Goal: Task Accomplishment & Management: Use online tool/utility

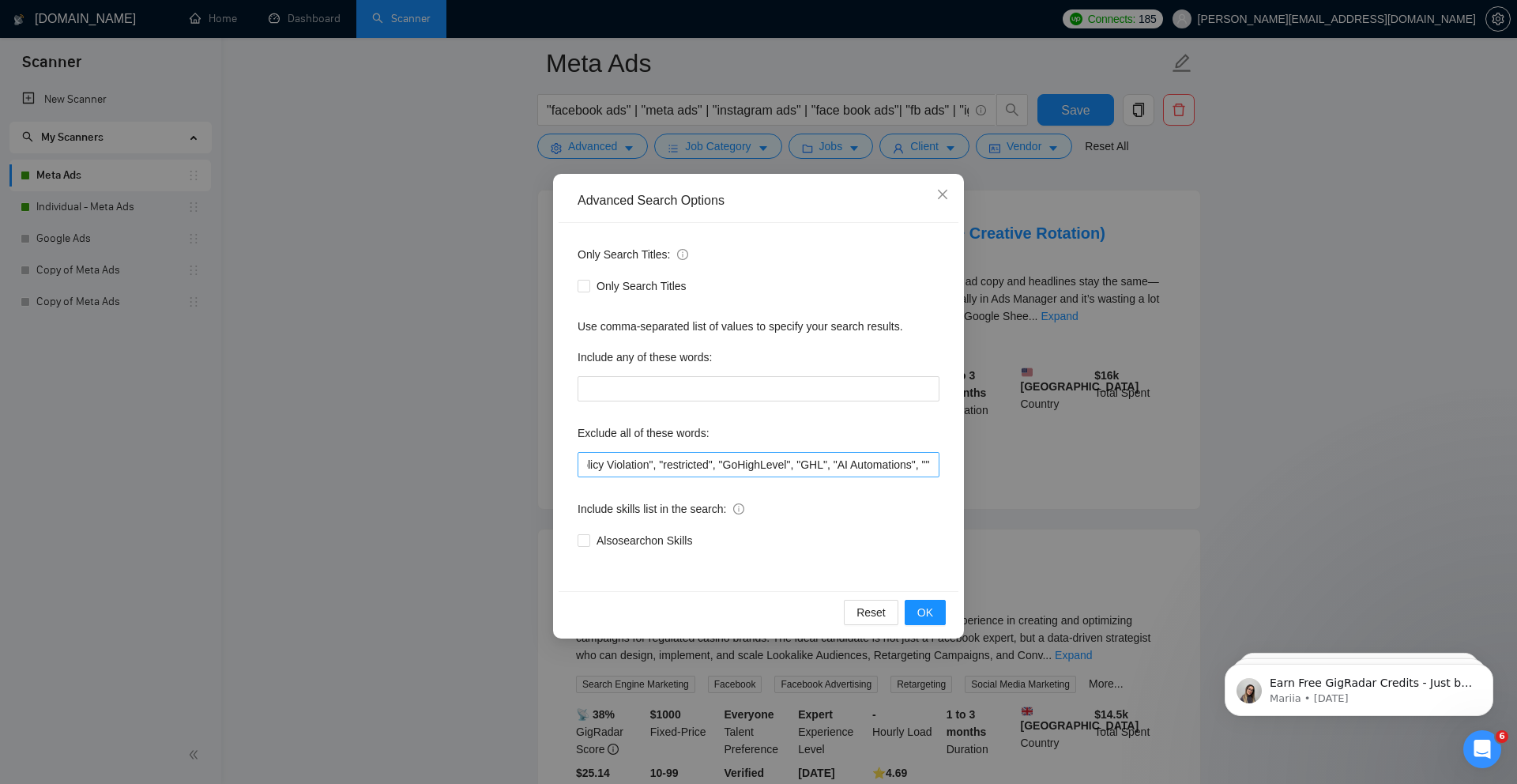
scroll to position [0, 2029]
click at [937, 467] on input ""only freelancers", "no agencies", "no agency", "only individuals", "only indiv…" at bounding box center [759, 465] width 362 height 25
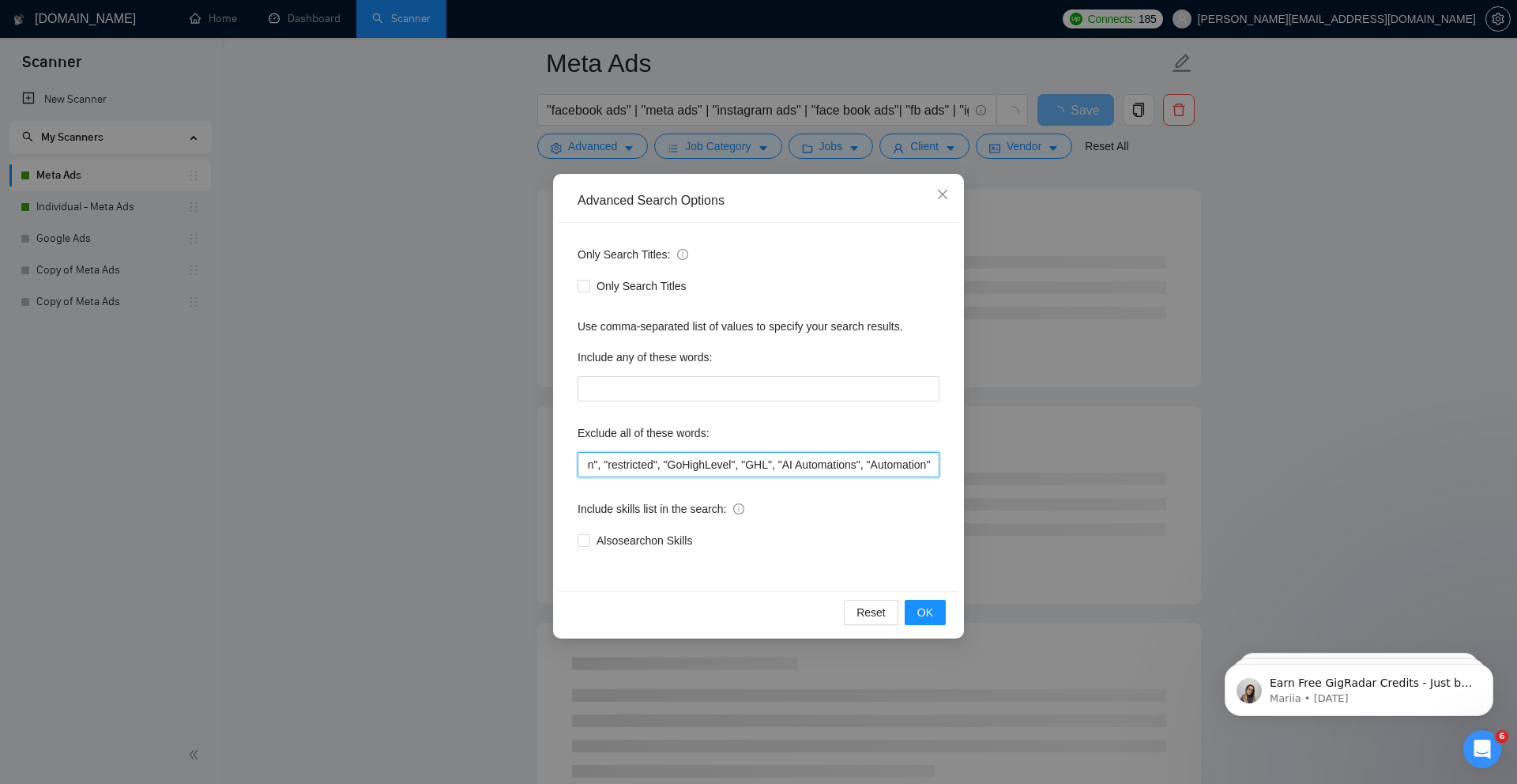
scroll to position [0, 2086]
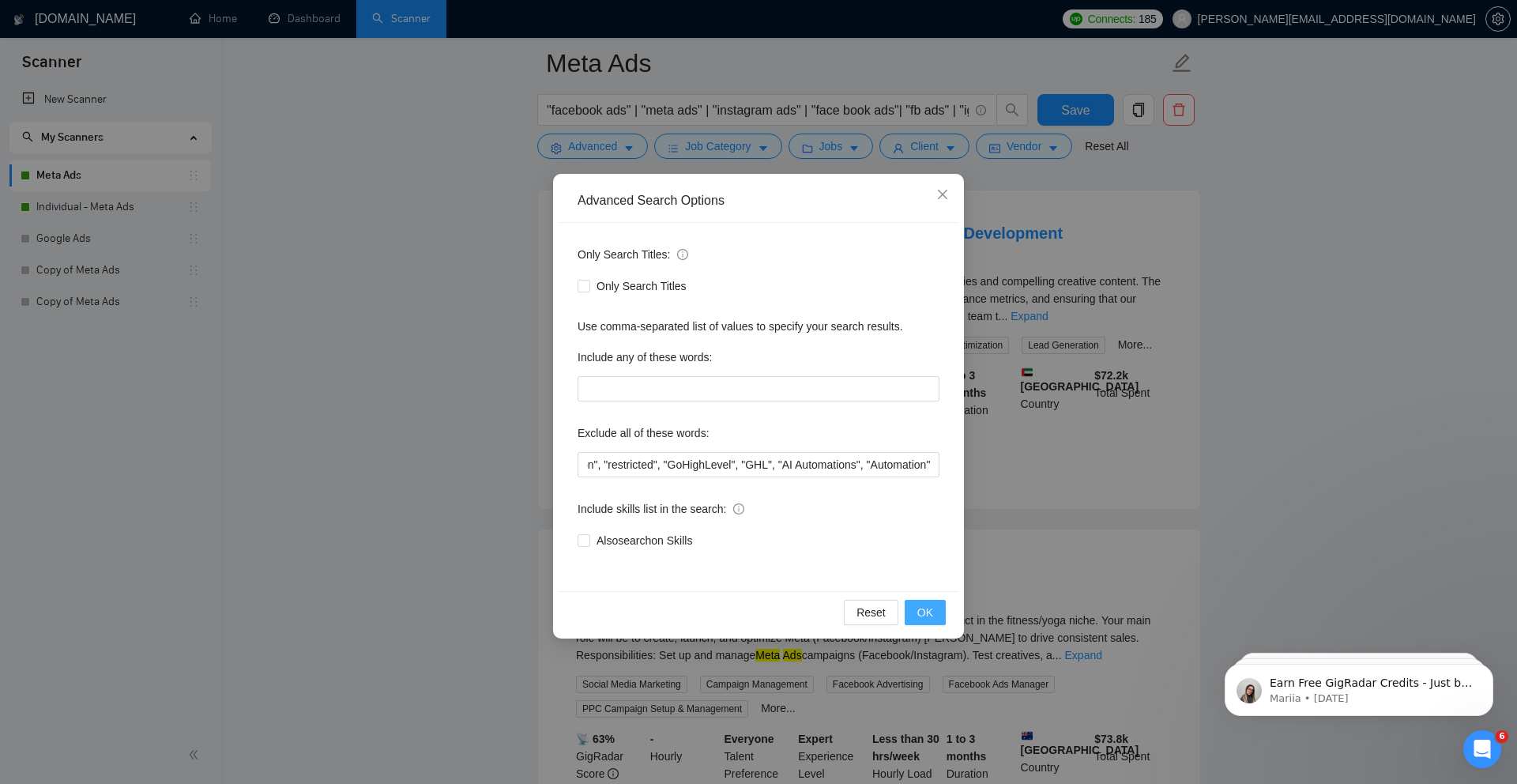
click at [941, 614] on button "OK" at bounding box center [925, 613] width 41 height 25
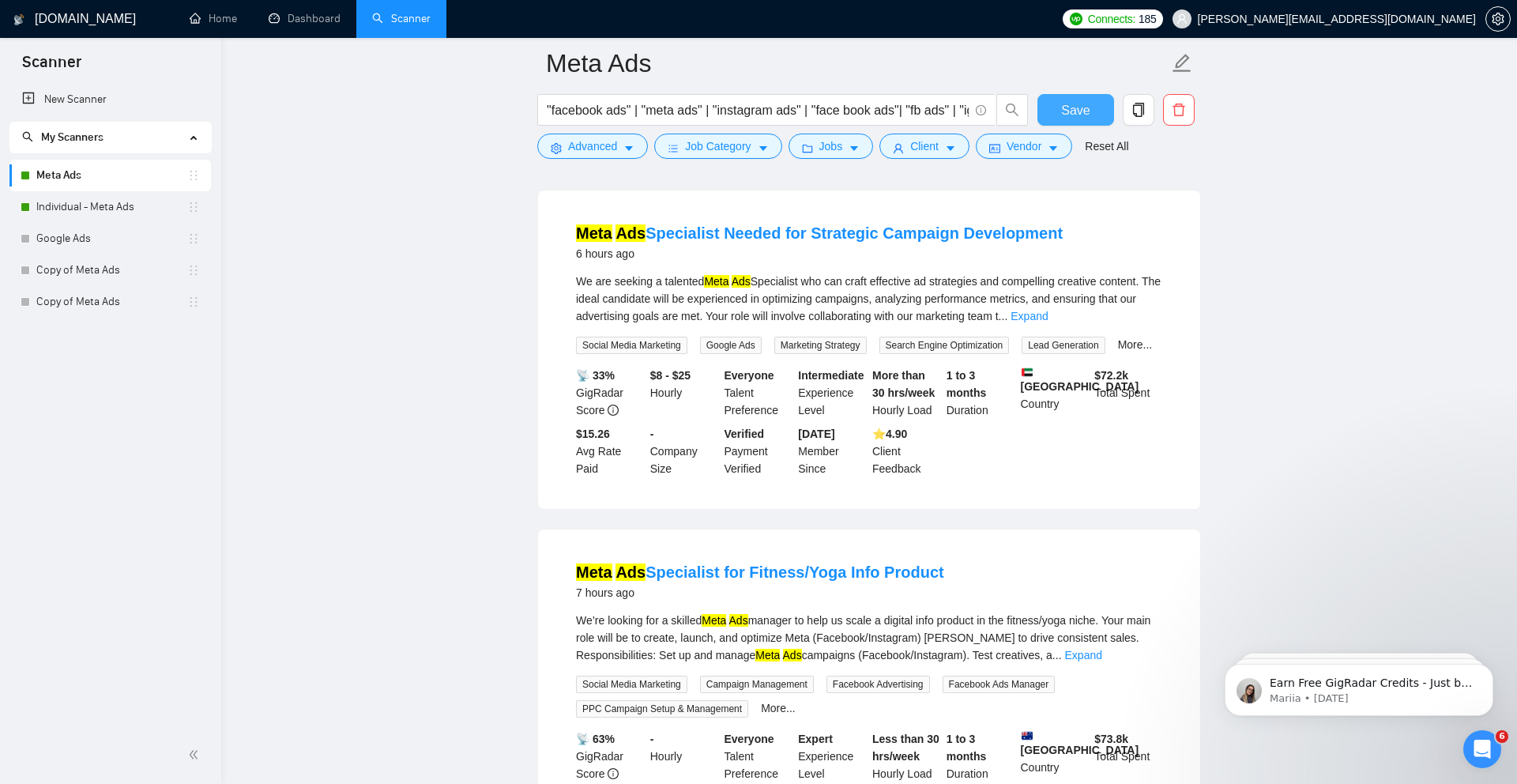
click at [1086, 105] on span "Save" at bounding box center [1075, 110] width 28 height 19
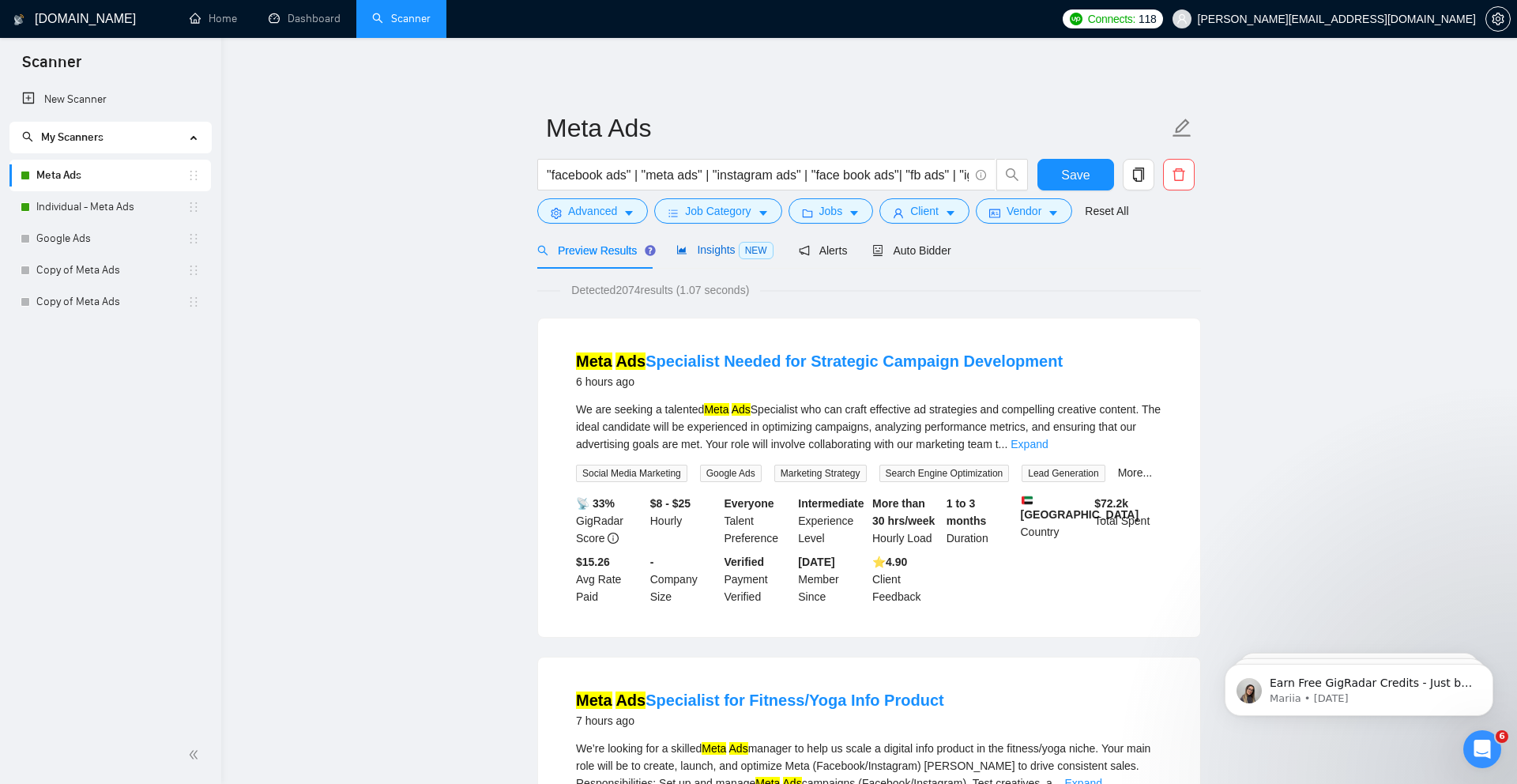
click at [713, 256] on div "Insights NEW" at bounding box center [725, 250] width 97 height 18
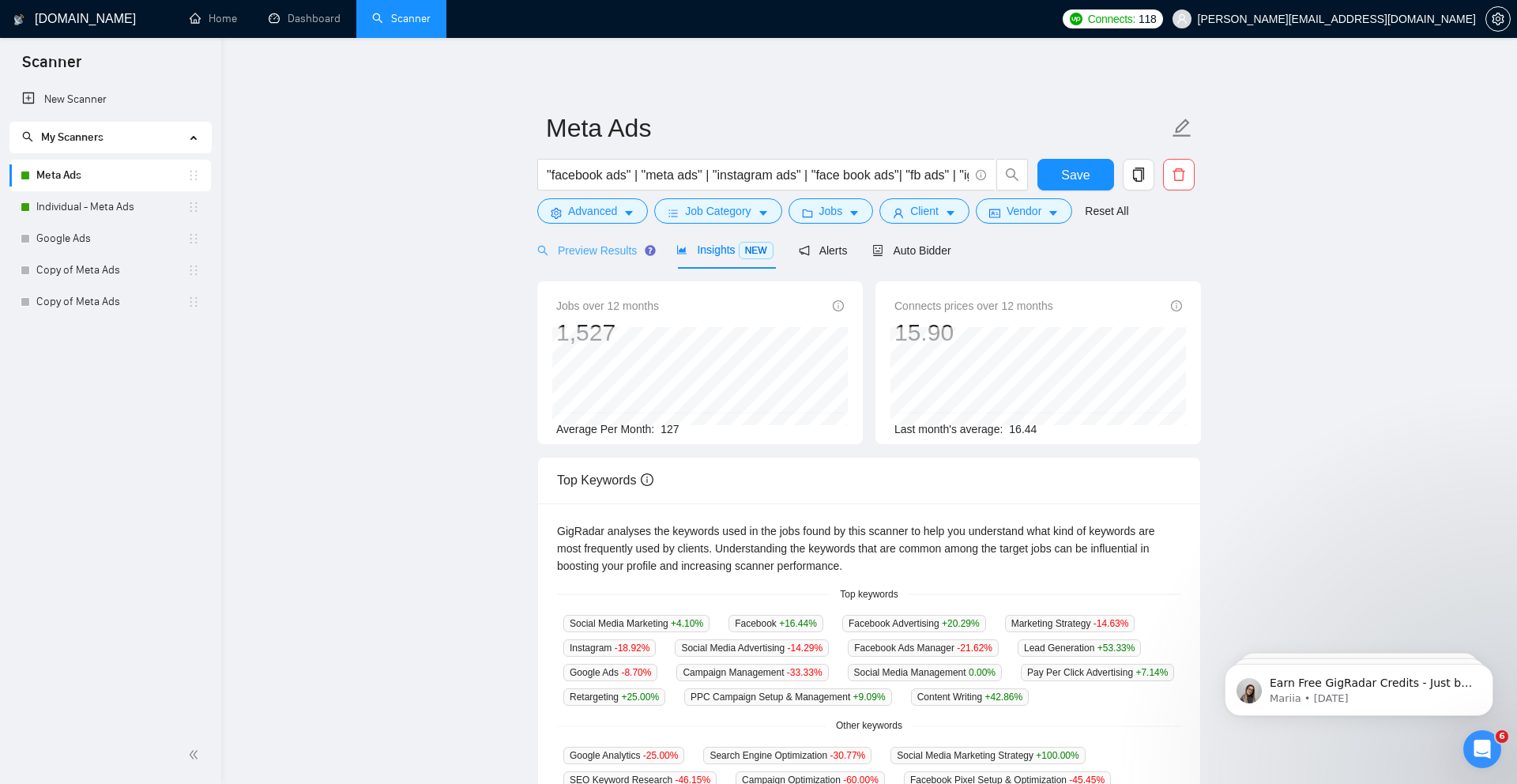
click at [613, 259] on div "Preview Results" at bounding box center [594, 250] width 114 height 37
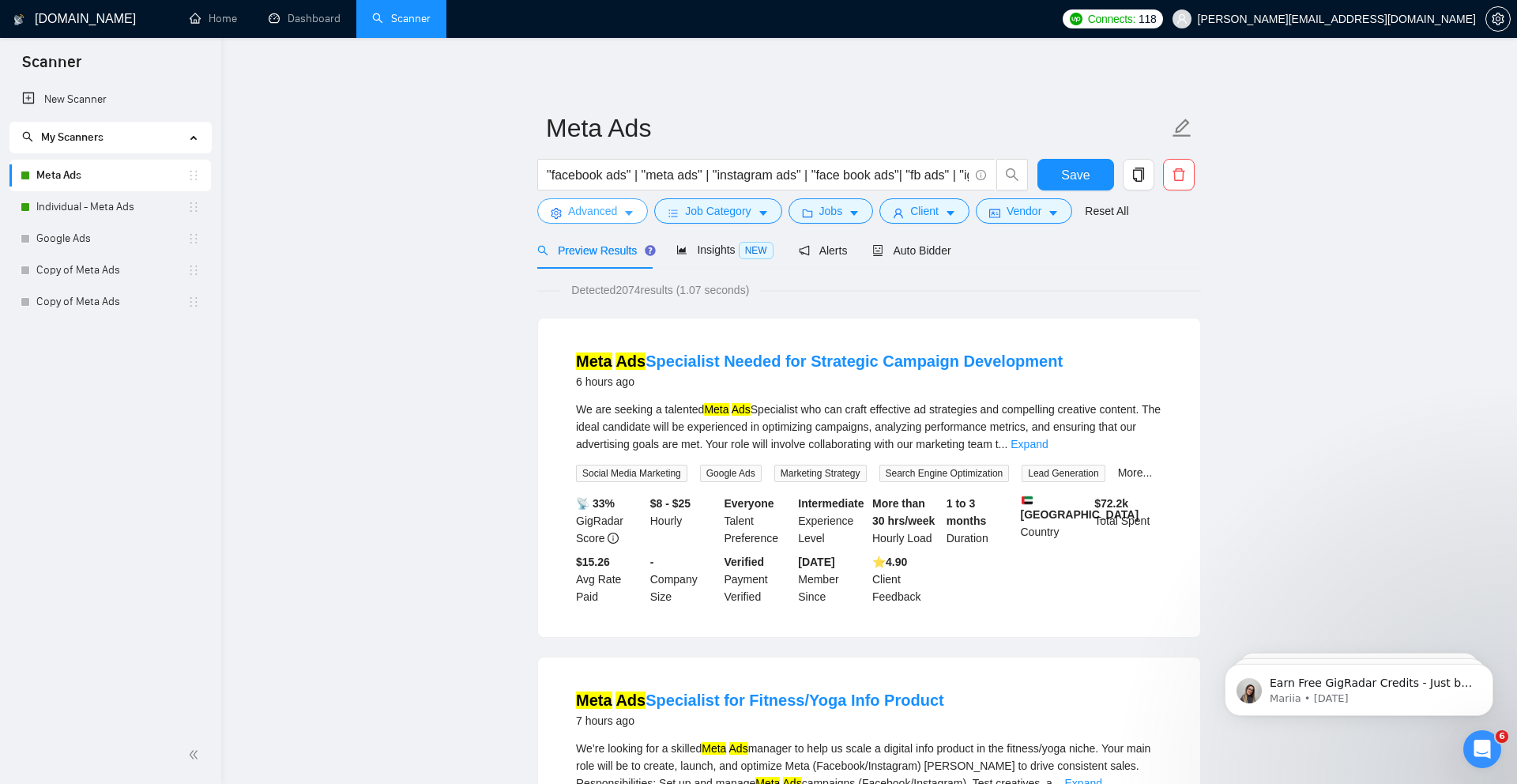
click at [606, 221] on button "Advanced" at bounding box center [592, 211] width 110 height 25
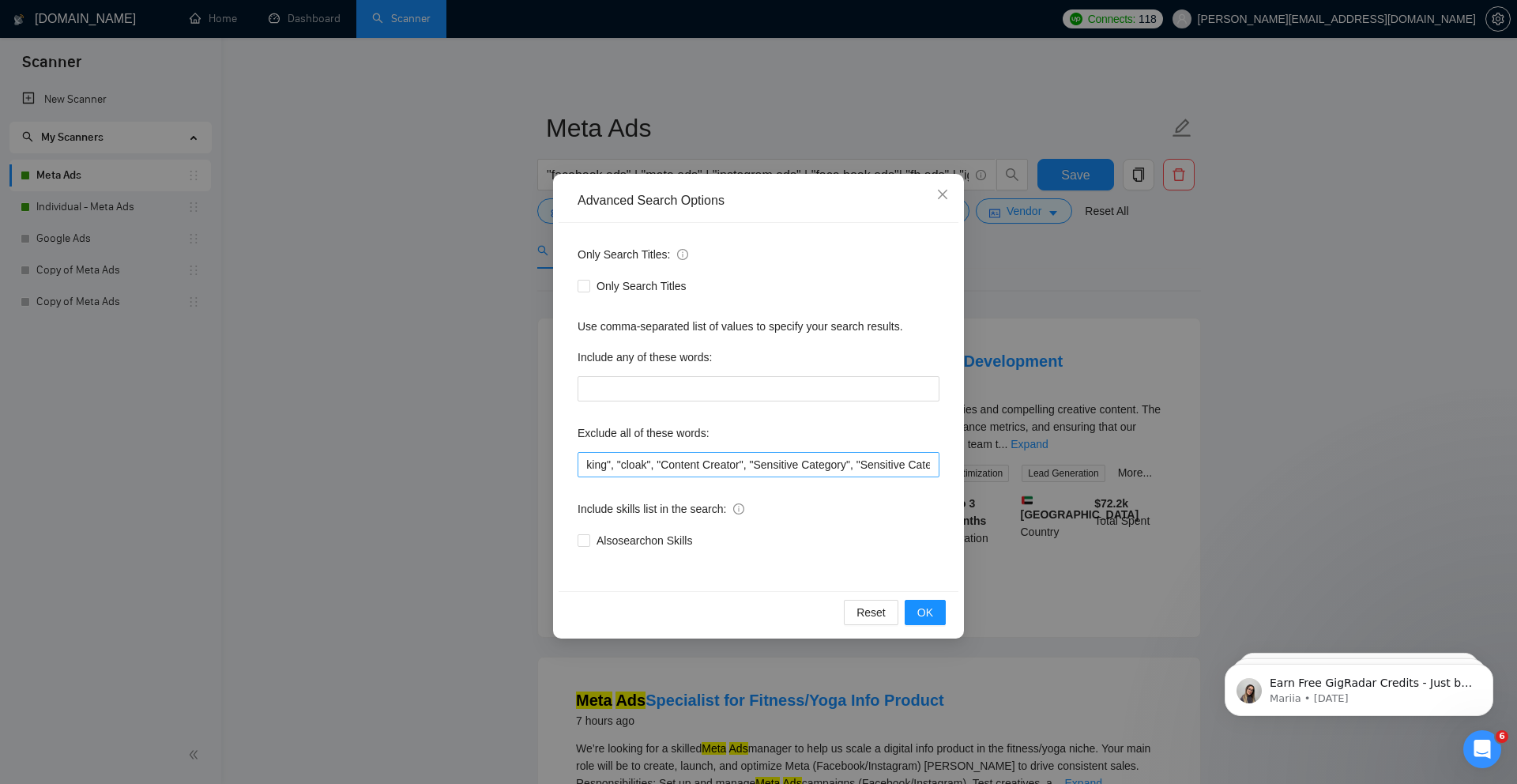
scroll to position [0, 2086]
click at [896, 459] on input ""only freelancers", "no agencies", "no agency", "only individuals", "only indiv…" at bounding box center [759, 465] width 362 height 25
click at [919, 629] on div "Reset OK" at bounding box center [758, 612] width 400 height 42
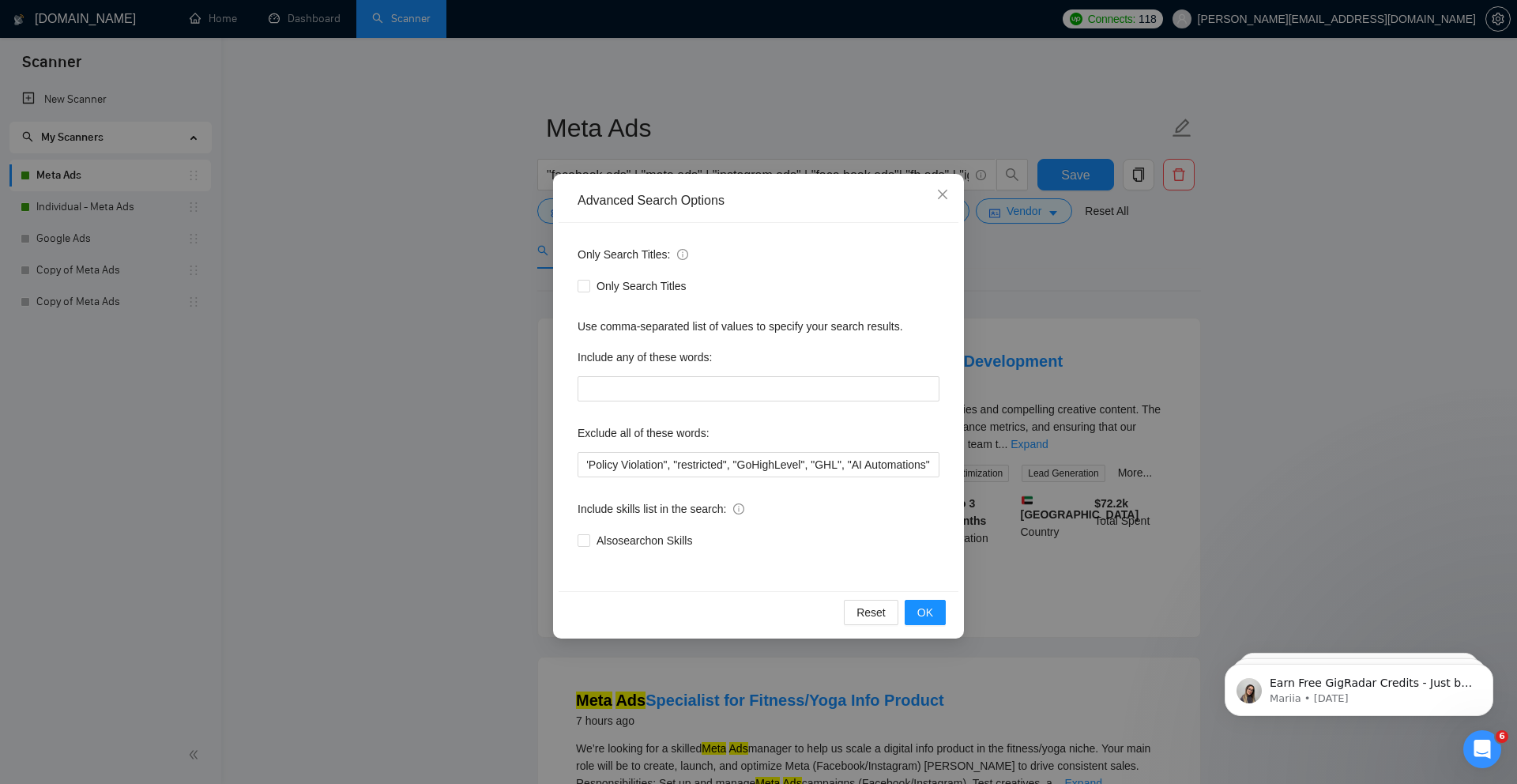
scroll to position [0, 0]
click at [930, 609] on span "OK" at bounding box center [925, 613] width 15 height 17
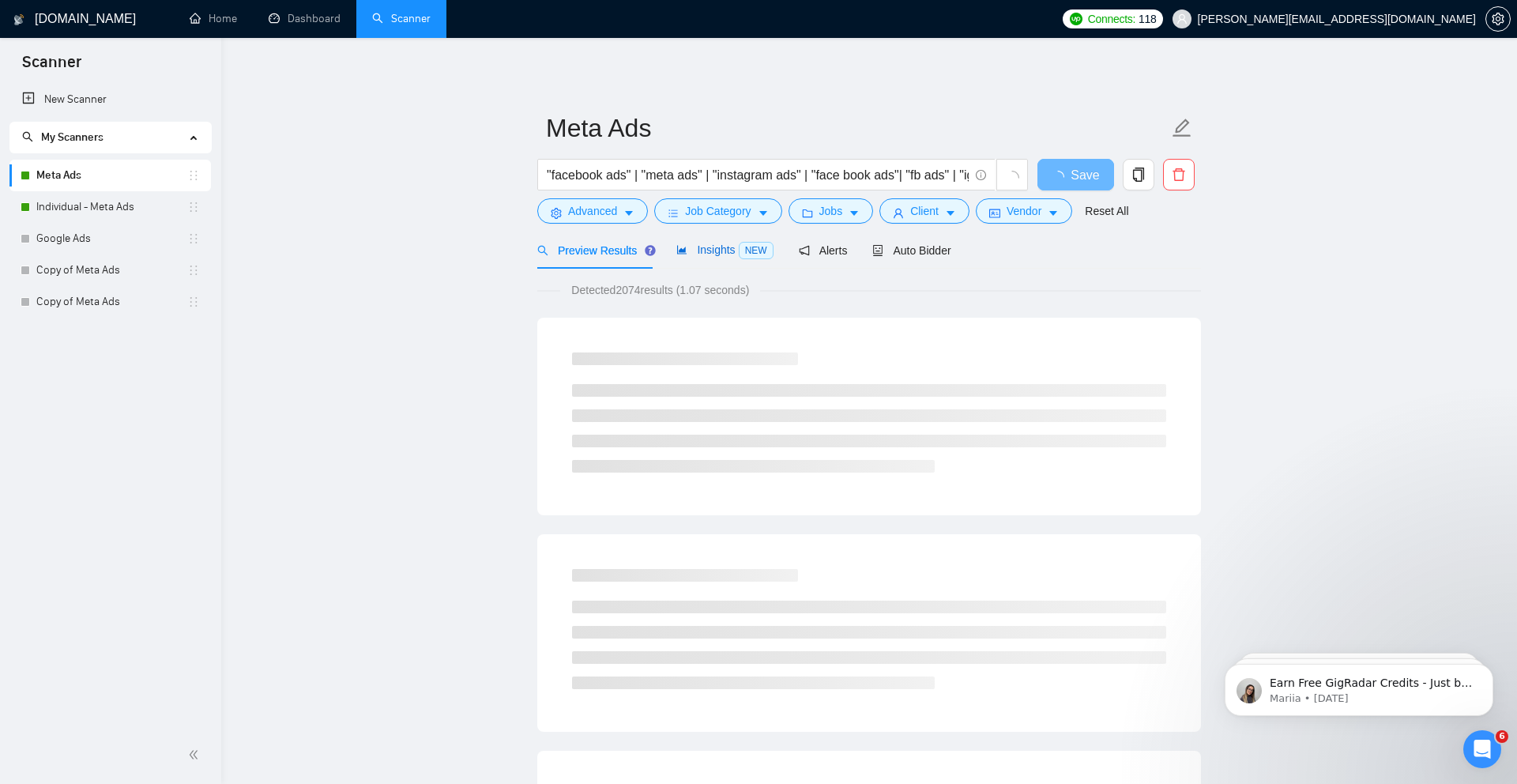
click at [715, 249] on span "Insights NEW" at bounding box center [725, 249] width 97 height 13
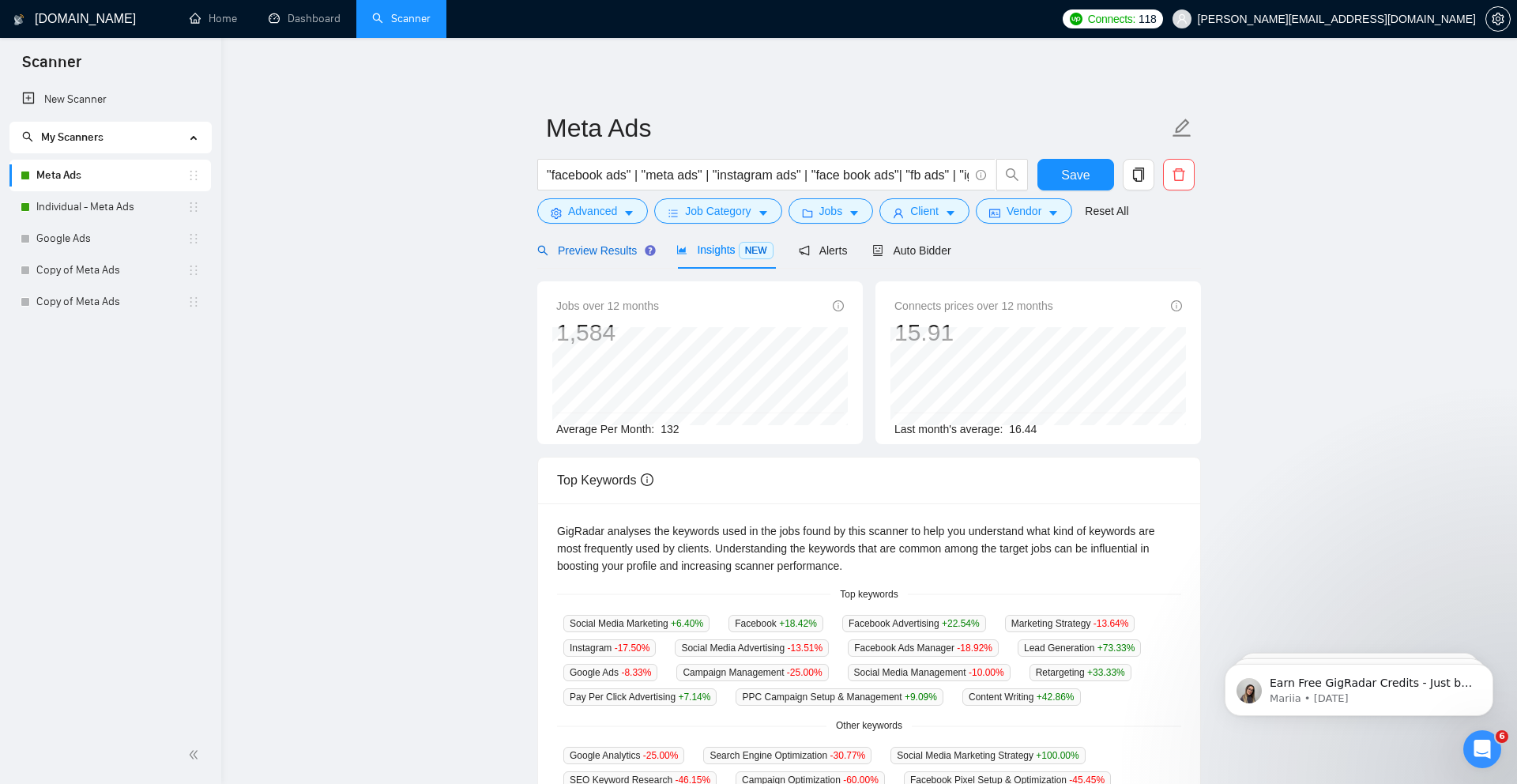
click at [625, 255] on span "Preview Results" at bounding box center [594, 250] width 114 height 13
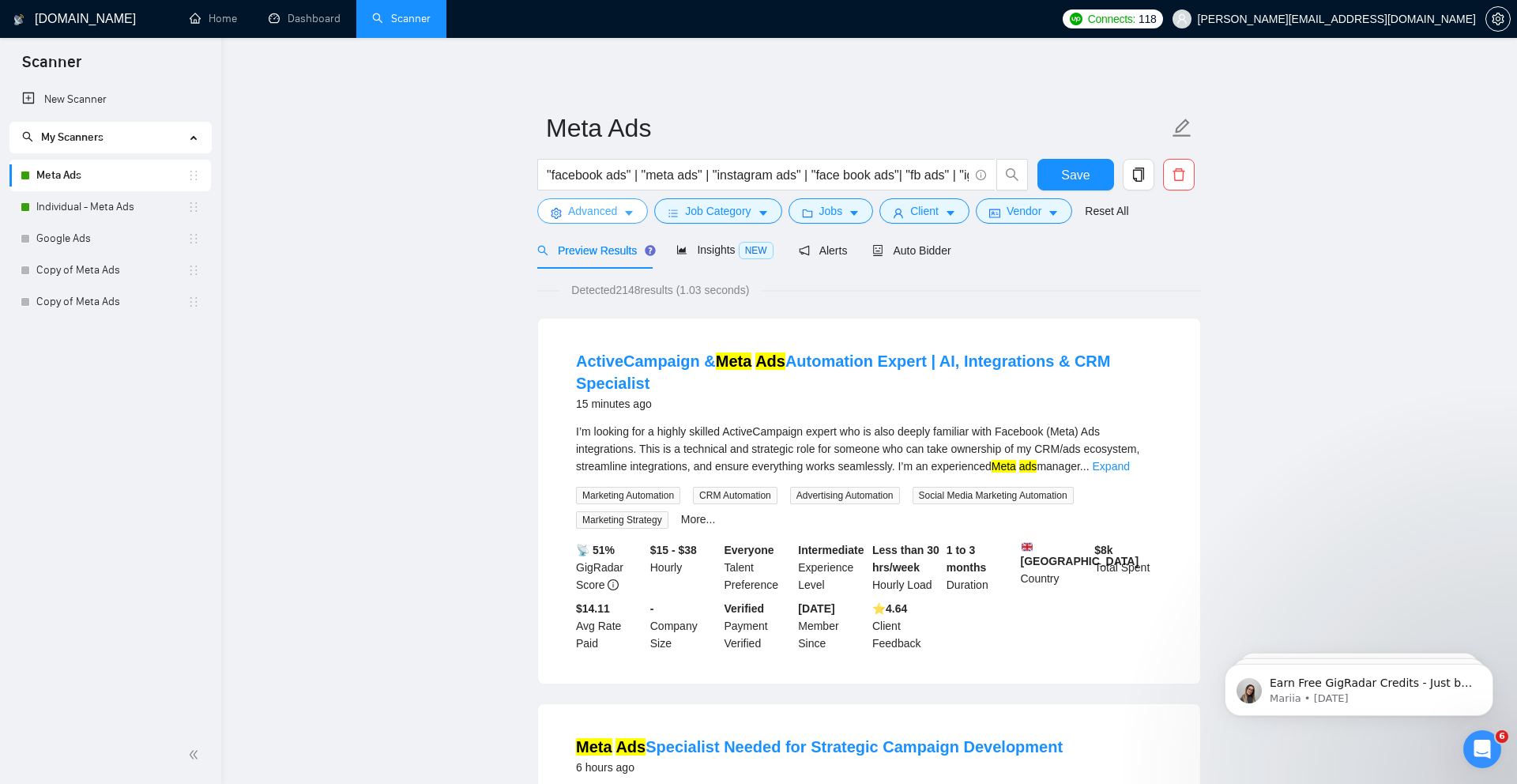
click at [596, 207] on span "Advanced" at bounding box center [592, 211] width 49 height 17
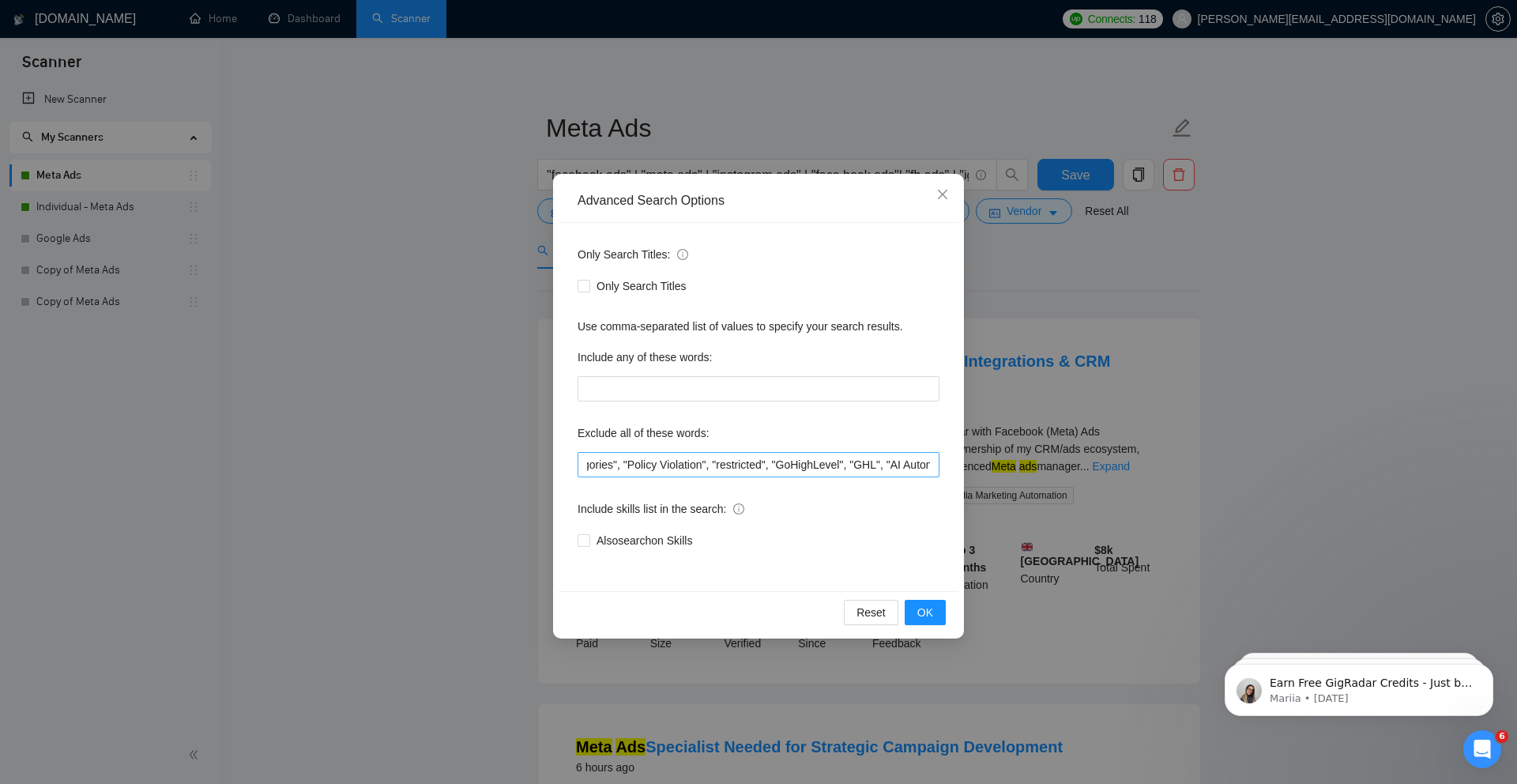
scroll to position [0, 2014]
click at [937, 467] on input ""only freelancers", "no agencies", "no agency", "only individuals", "only indiv…" at bounding box center [759, 465] width 362 height 25
type input ""only freelancers", "no agencies", "no agency", "only individuals", "only indiv…"
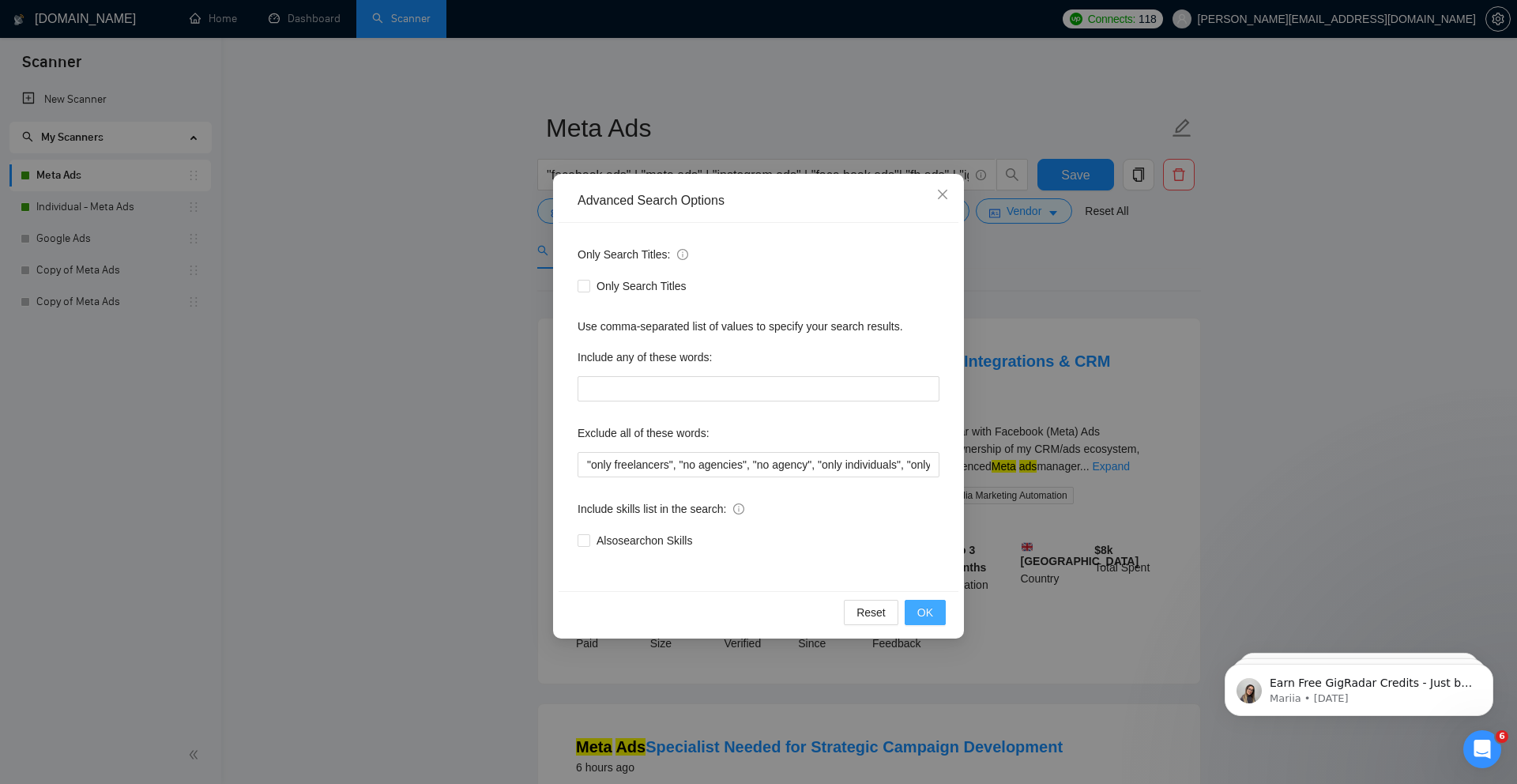
click at [935, 621] on button "OK" at bounding box center [925, 613] width 41 height 25
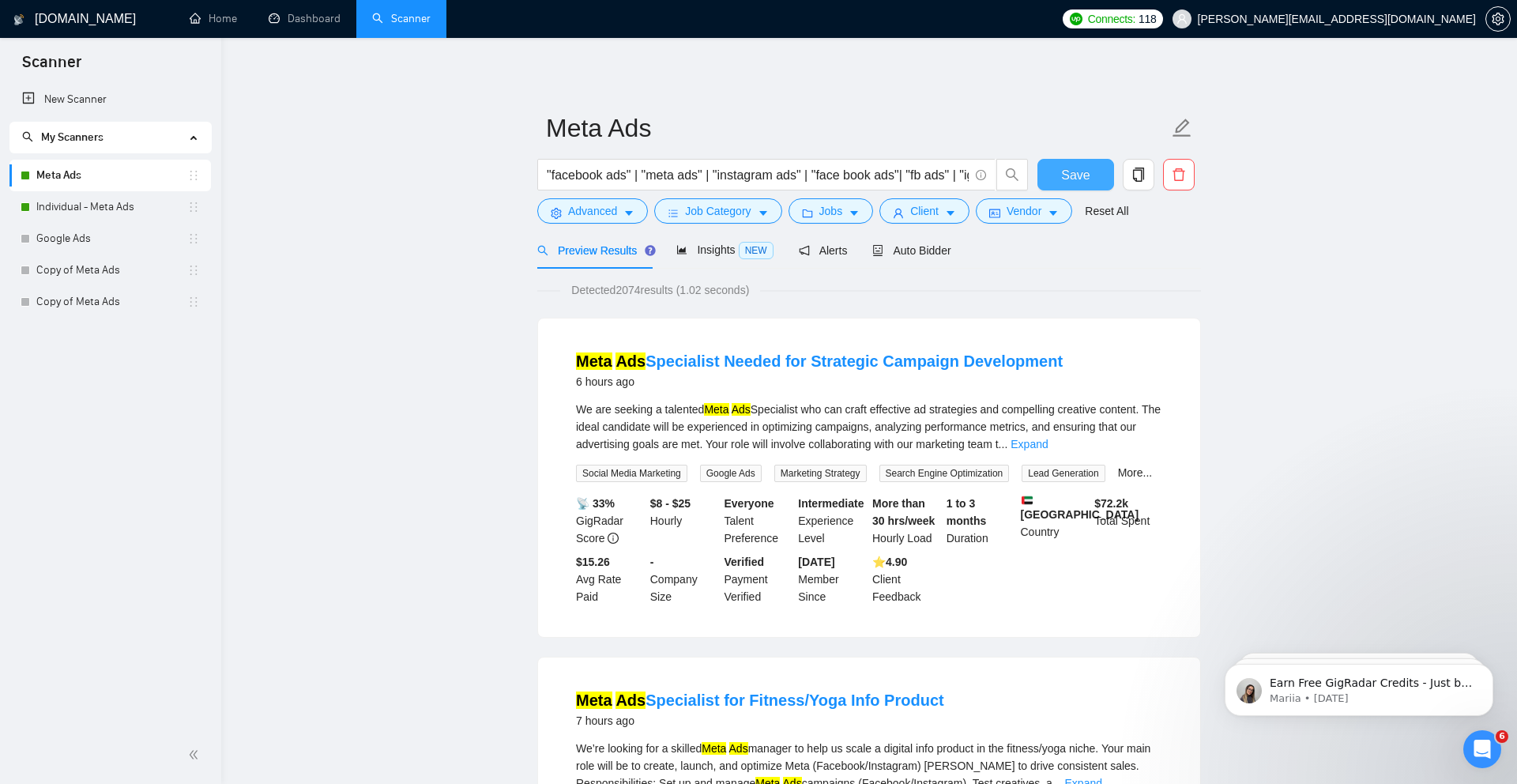
click at [1086, 181] on span "Save" at bounding box center [1075, 175] width 28 height 19
click at [1080, 180] on span "Save" at bounding box center [1075, 175] width 28 height 19
click at [207, 12] on link "Home" at bounding box center [213, 18] width 47 height 14
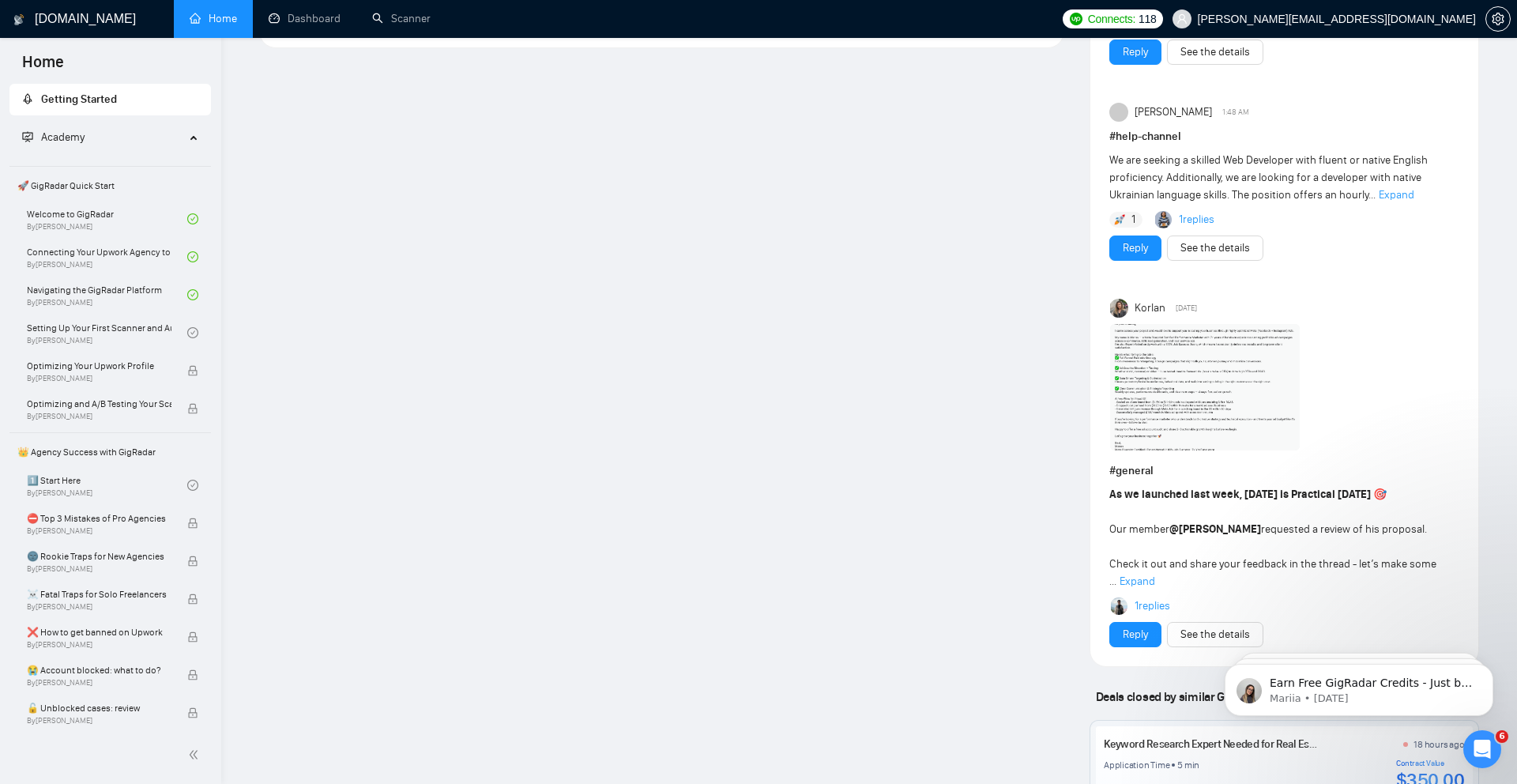
scroll to position [1589, 0]
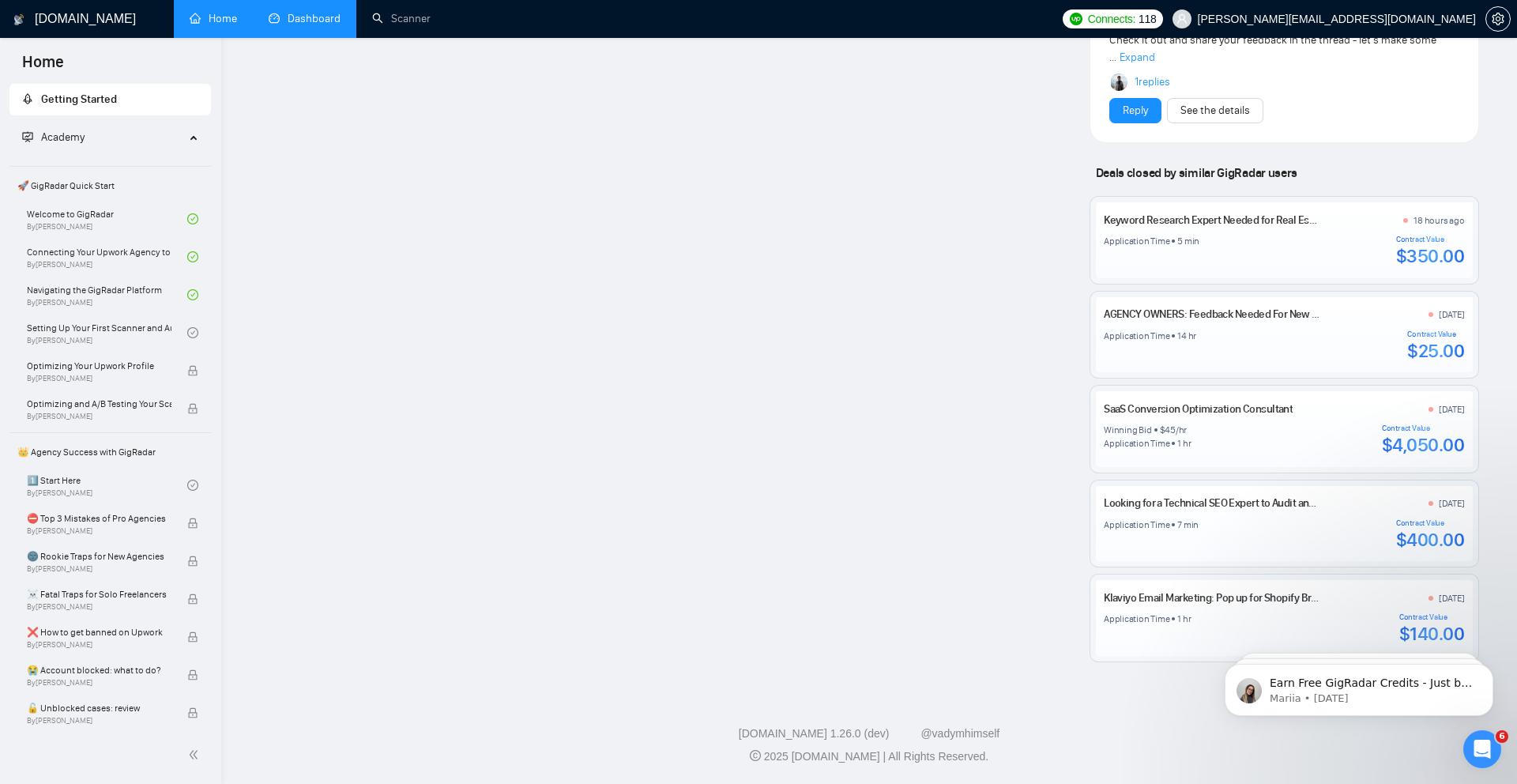
click at [329, 19] on link "Dashboard" at bounding box center [305, 18] width 72 height 14
